Goal: Information Seeking & Learning: Learn about a topic

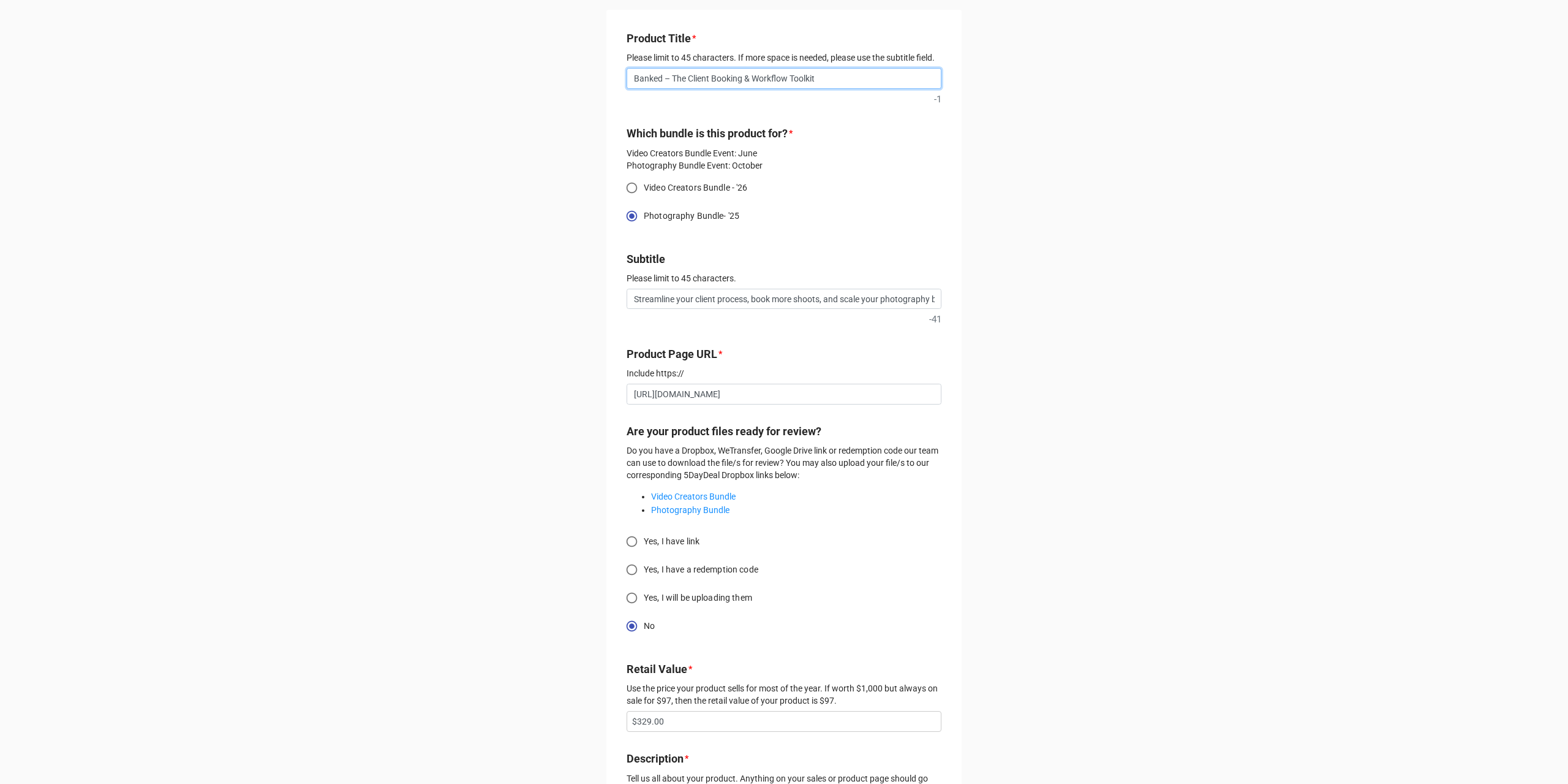
click at [678, 85] on input "Banked – The Client Booking & Workflow Toolkit" at bounding box center [784, 78] width 315 height 20
click at [787, 73] on input "Booked: The Beginner Brand Builder" at bounding box center [784, 78] width 315 height 20
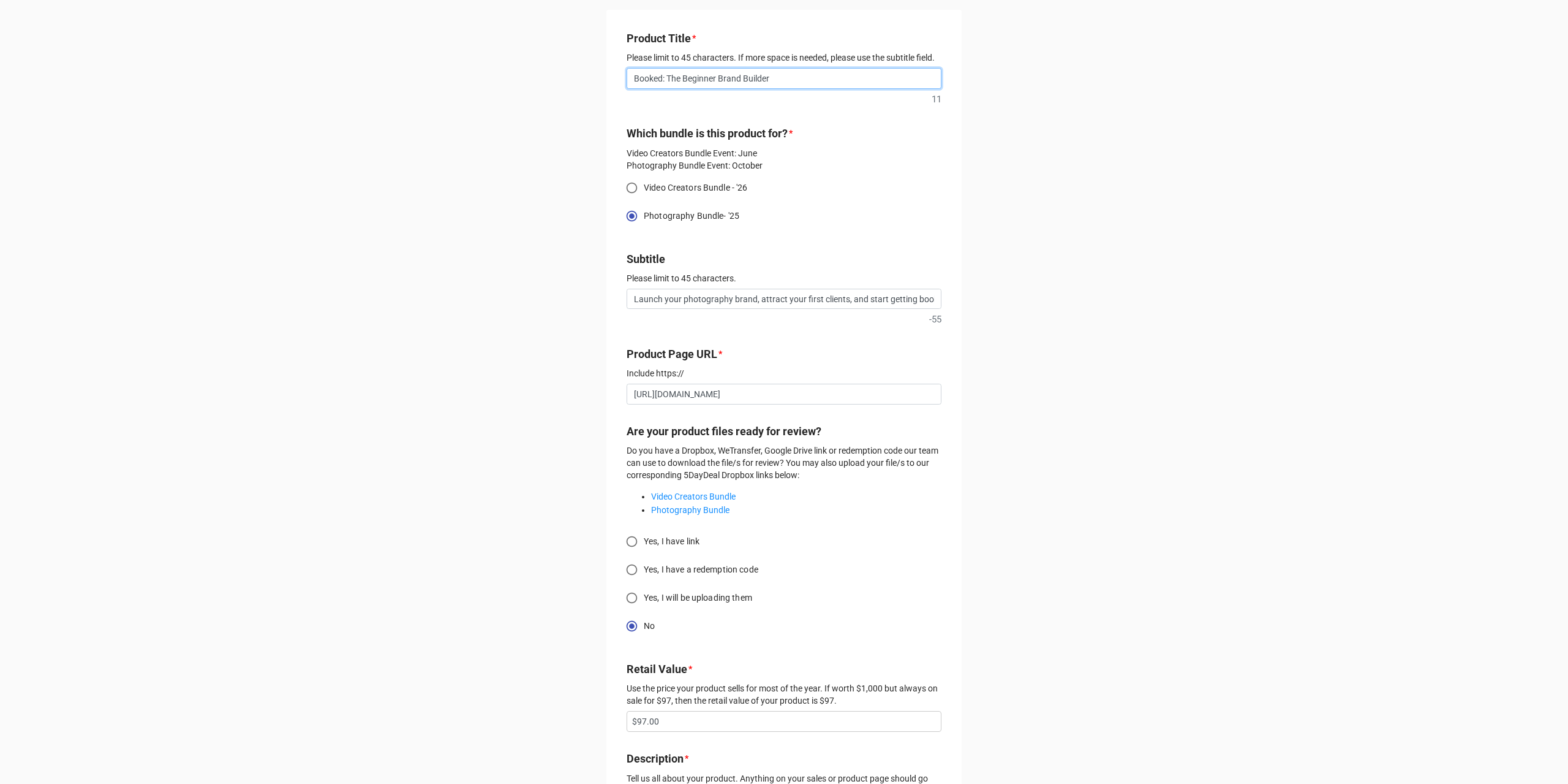
click at [787, 73] on input "Booked: The Beginner Brand Builder" at bounding box center [784, 78] width 315 height 20
click at [701, 80] on input "Booked: The Beginner Brand Builder" at bounding box center [784, 78] width 315 height 20
click at [698, 77] on input "Booked: The Photography Jumpstart Kit" at bounding box center [784, 78] width 315 height 20
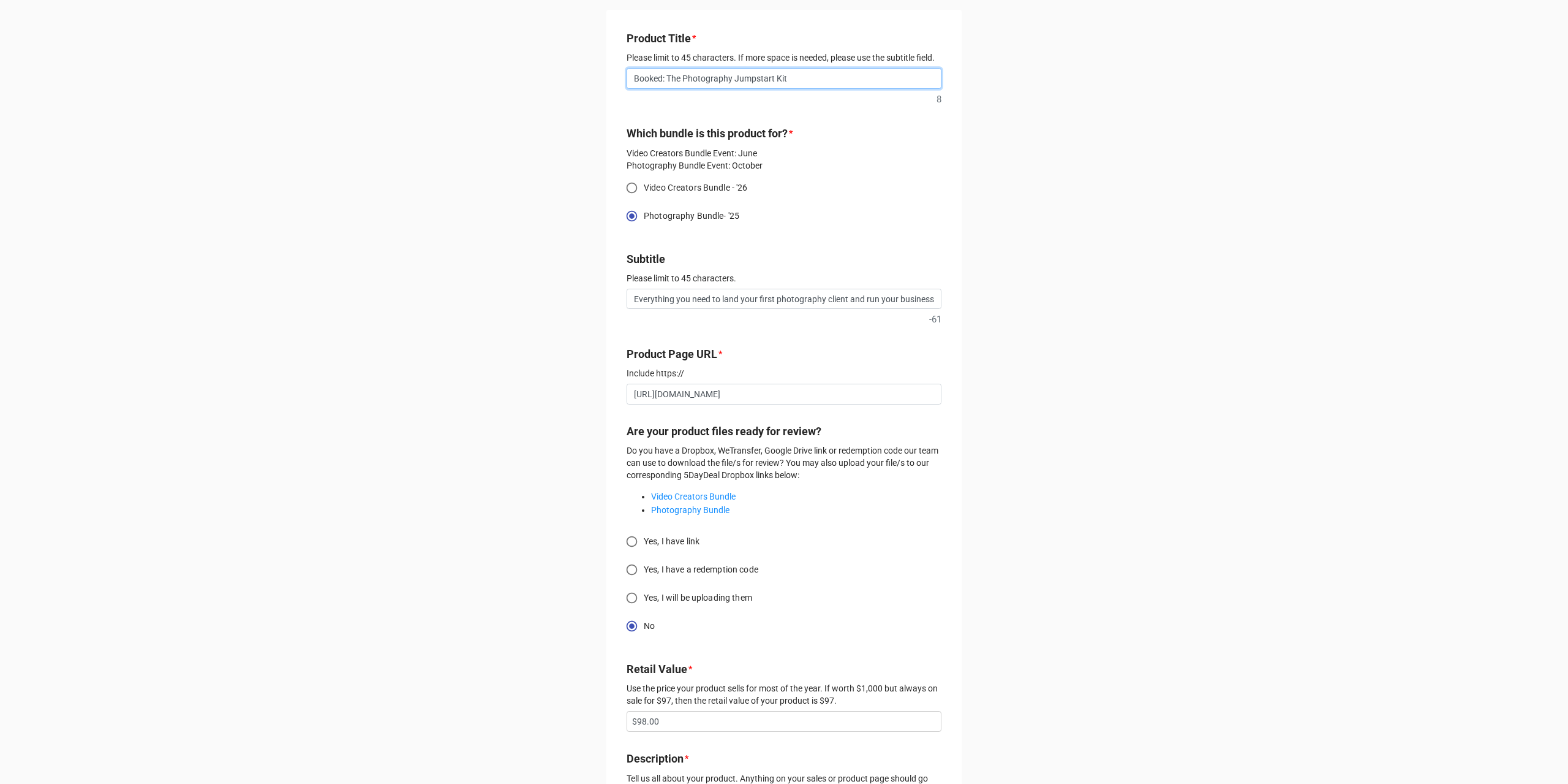
click at [698, 77] on input "Booked: The Photography Jumpstart Kit" at bounding box center [784, 78] width 315 height 20
click at [721, 74] on input "Pitch & Profit – The Photography Growth Kit" at bounding box center [784, 78] width 315 height 20
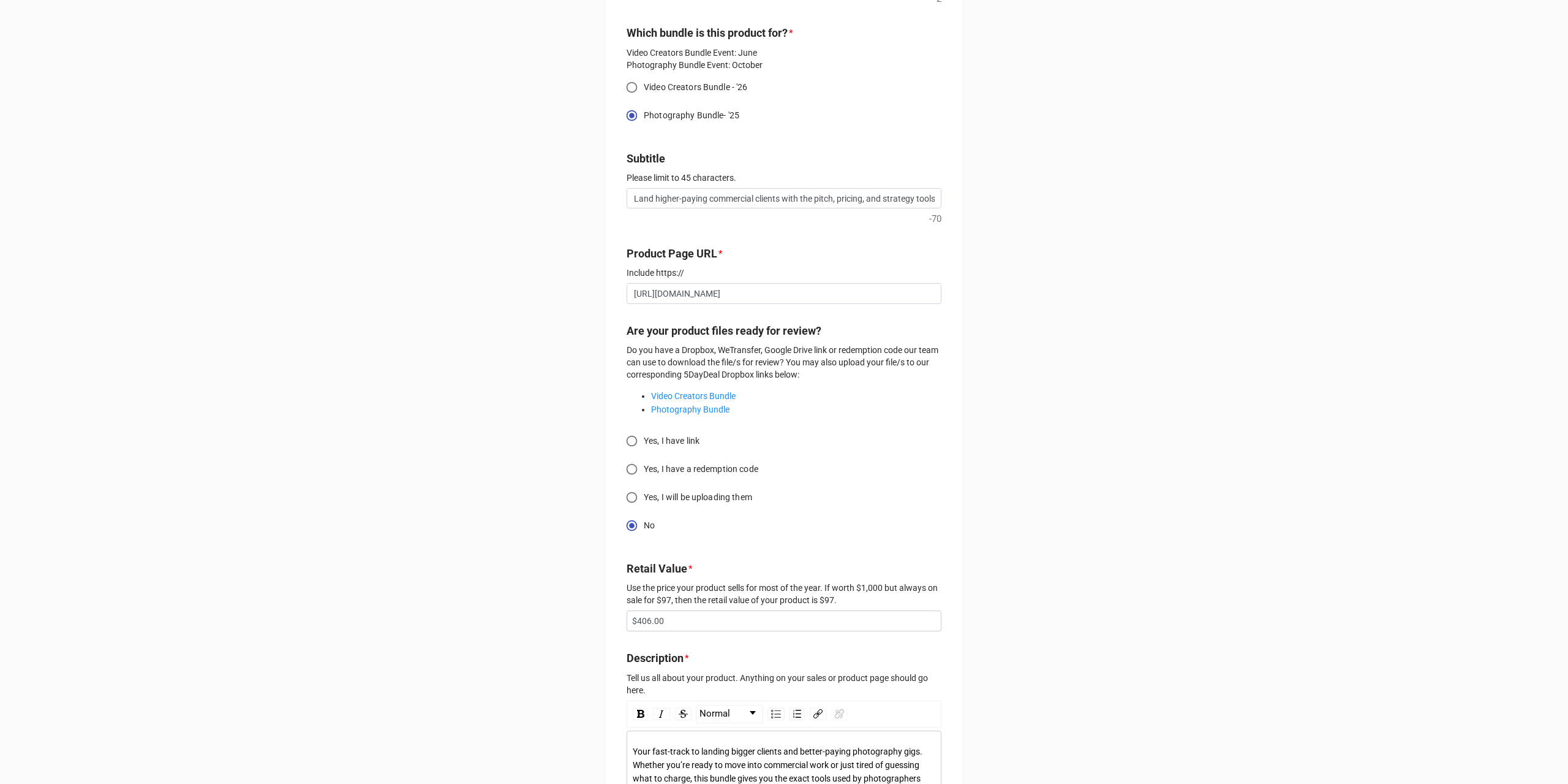
scroll to position [123, 0]
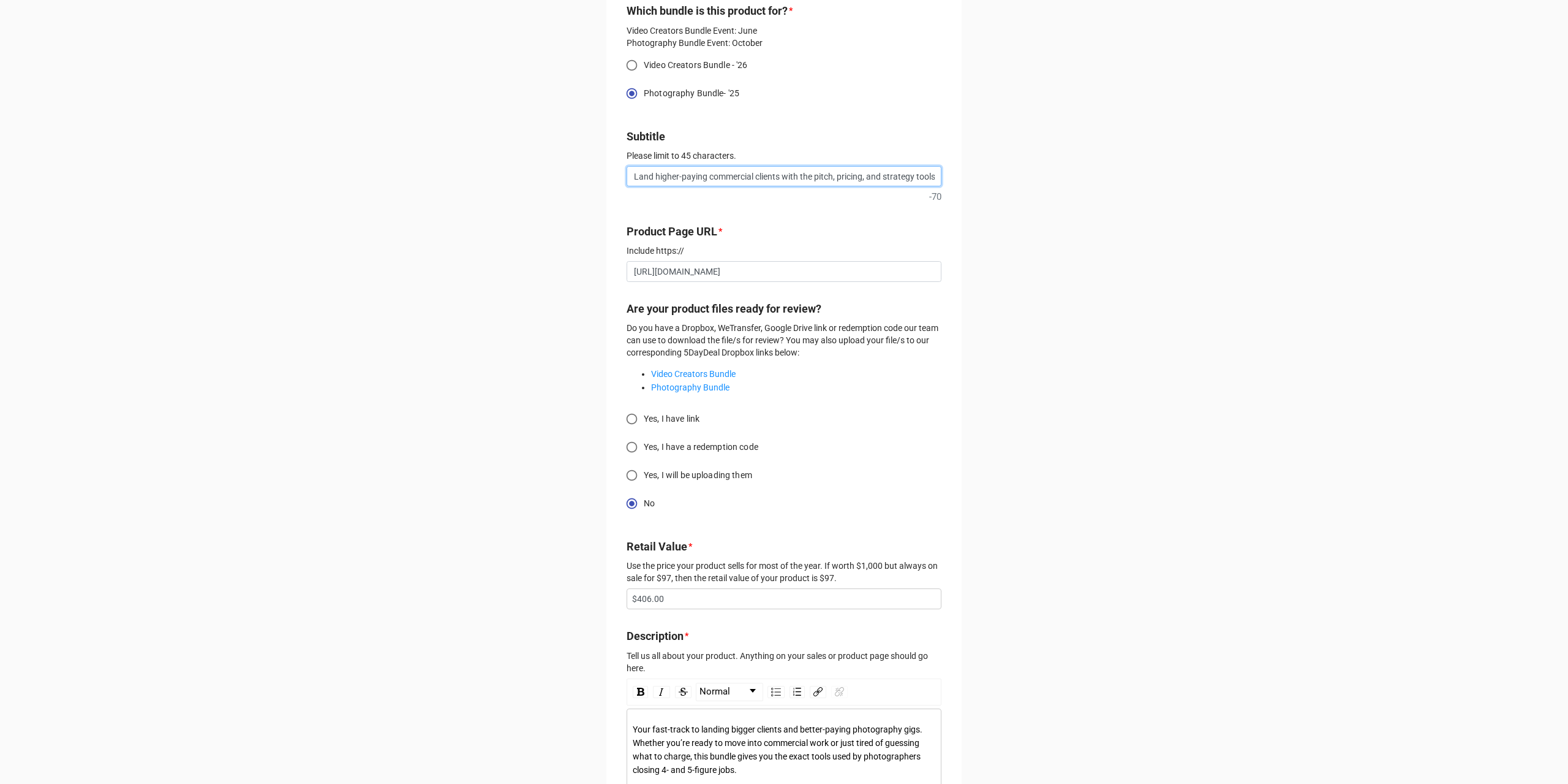
click at [678, 181] on input "Land higher-paying commercial clients with the pitch, pricing, and strategy too…" at bounding box center [784, 175] width 315 height 20
click at [836, 173] on input "Land higher-paying commercial clients with the pitch, pricing, and strategy too…" at bounding box center [784, 175] width 315 height 20
click at [893, 173] on input "Land higher-paying commercial clients with the pitch, pricing, and strategy too…" at bounding box center [784, 175] width 315 height 20
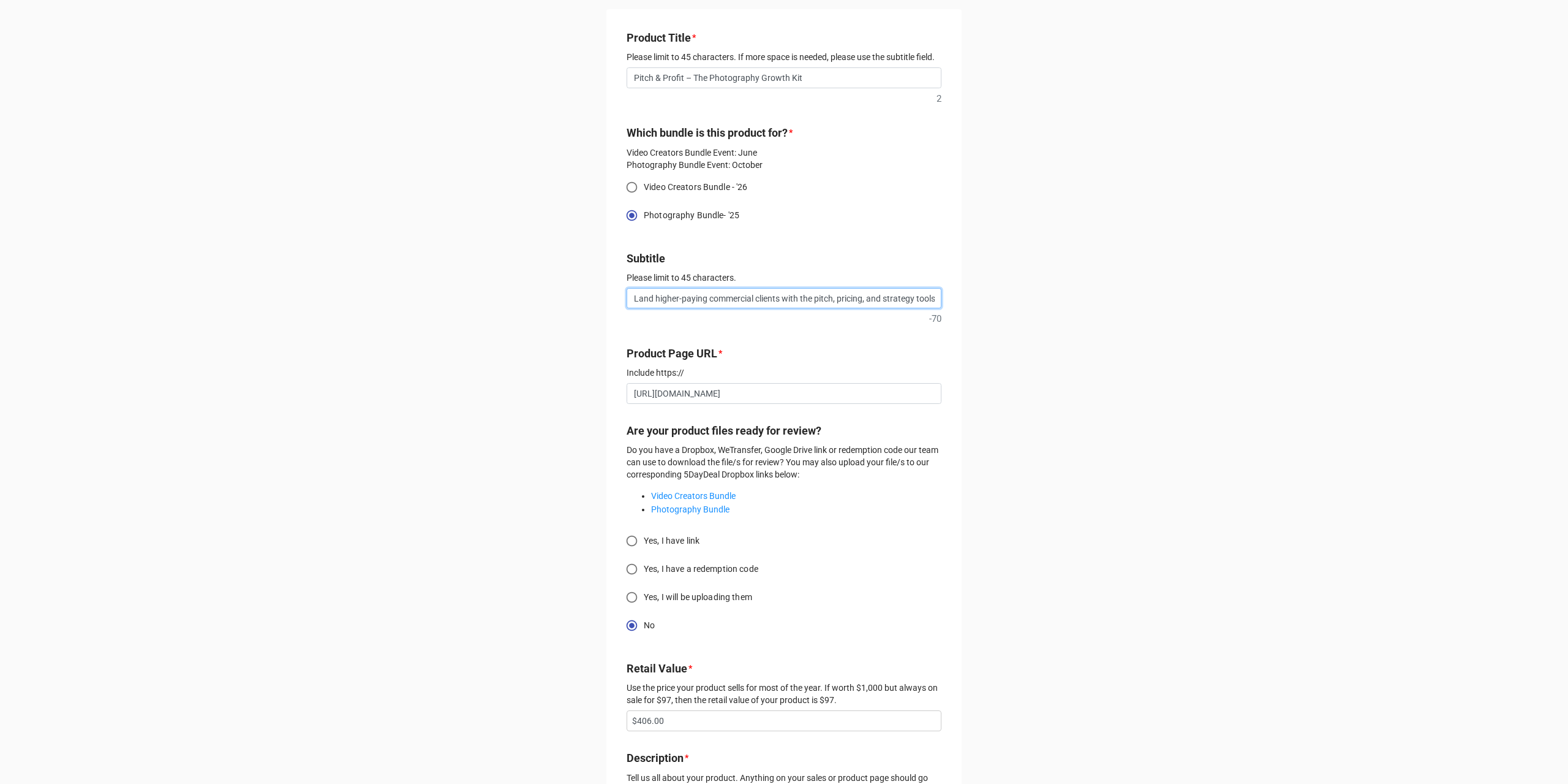
scroll to position [0, 0]
